Goal: Information Seeking & Learning: Understand process/instructions

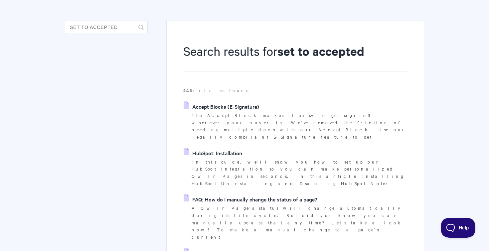
scroll to position [65, 0]
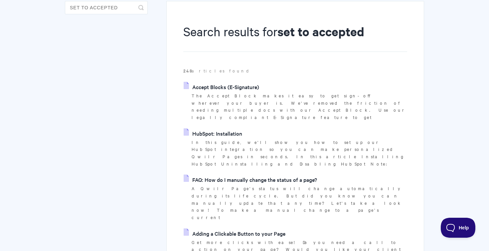
click at [243, 175] on link "FAQ: How do I manually change the status of a page?" at bounding box center [250, 180] width 133 height 10
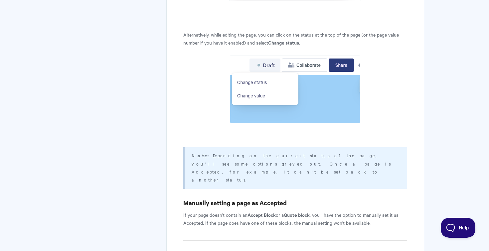
scroll to position [496, 0]
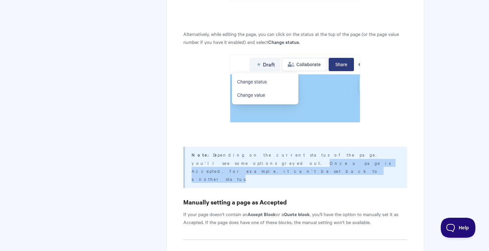
drag, startPoint x: 349, startPoint y: 155, endPoint x: 281, endPoint y: 162, distance: 68.9
click at [281, 162] on p "Note: Depending on the current status of the page, you'll see some options grey…" at bounding box center [295, 167] width 207 height 32
copy p "Once a page is Accepted, for example, it can't be set back to another status"
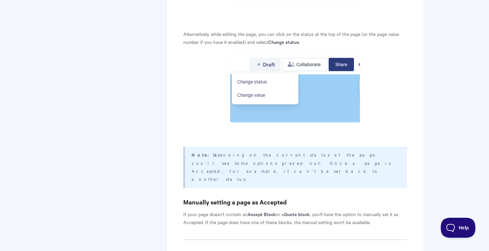
click at [334, 198] on h3 "Manually setting a page as Accepted" at bounding box center [295, 202] width 224 height 9
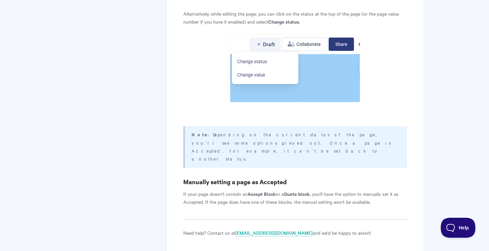
scroll to position [533, 0]
